Goal: Transaction & Acquisition: Purchase product/service

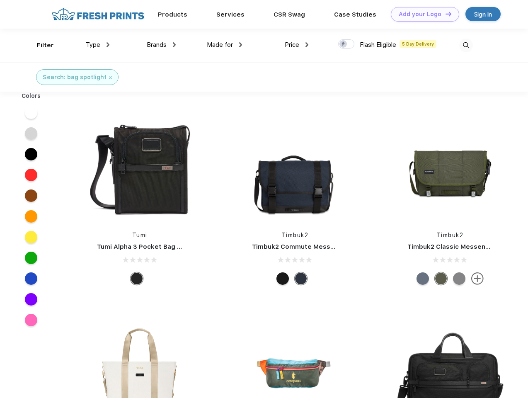
click at [422, 14] on link "Add your Logo Design Tool" at bounding box center [425, 14] width 68 height 15
click at [0, 0] on div "Design Tool" at bounding box center [0, 0] width 0 height 0
click at [445, 14] on link "Add your Logo Design Tool" at bounding box center [425, 14] width 68 height 15
click at [40, 45] on div "Filter" at bounding box center [45, 46] width 17 height 10
click at [98, 45] on span "Type" at bounding box center [93, 44] width 15 height 7
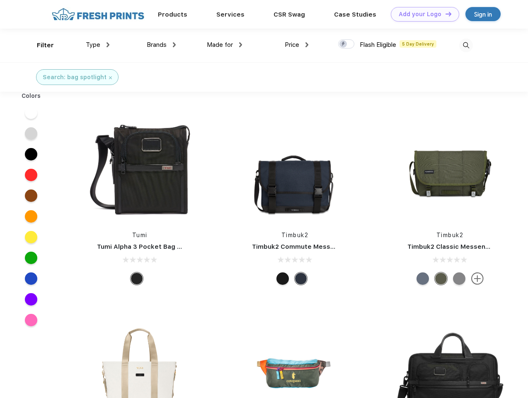
click at [161, 45] on span "Brands" at bounding box center [157, 44] width 20 height 7
click at [225, 45] on span "Made for" at bounding box center [220, 44] width 26 height 7
click at [297, 45] on span "Price" at bounding box center [292, 44] width 15 height 7
click at [346, 44] on div at bounding box center [346, 43] width 16 height 9
click at [344, 44] on input "checkbox" at bounding box center [340, 41] width 5 height 5
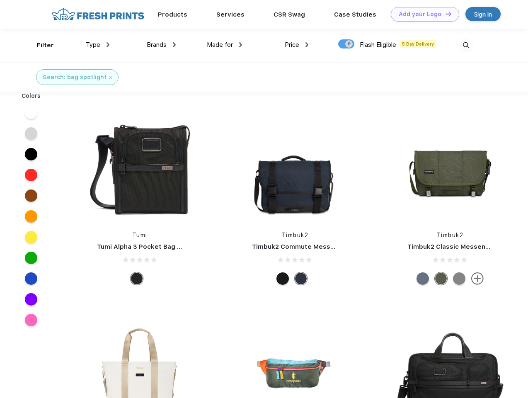
click at [466, 45] on img at bounding box center [466, 46] width 14 height 14
